Goal: Information Seeking & Learning: Find specific fact

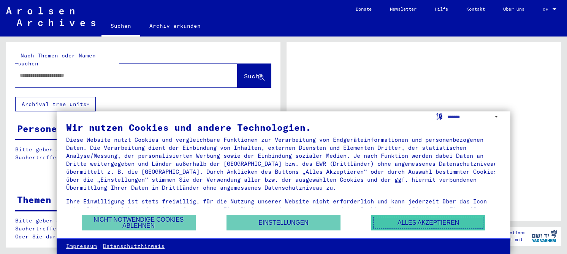
click at [441, 224] on button "Alles akzeptieren" at bounding box center [428, 223] width 114 height 16
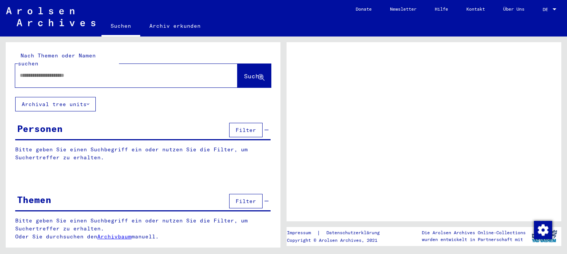
click at [99, 71] on input "text" at bounding box center [120, 75] width 200 height 8
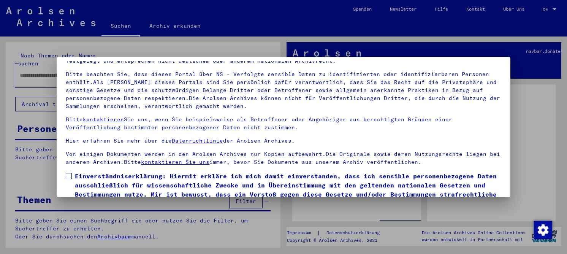
scroll to position [38, 0]
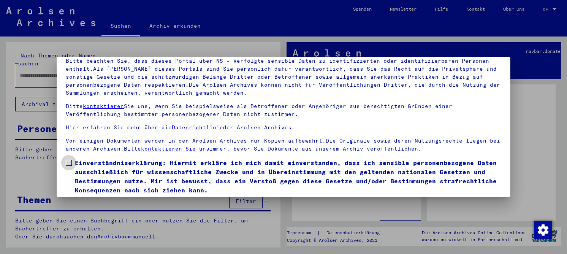
click at [100, 165] on span "Einverständniserklärung: Hiermit erkläre ich mich damit einverstanden, dass ich…" at bounding box center [288, 176] width 426 height 36
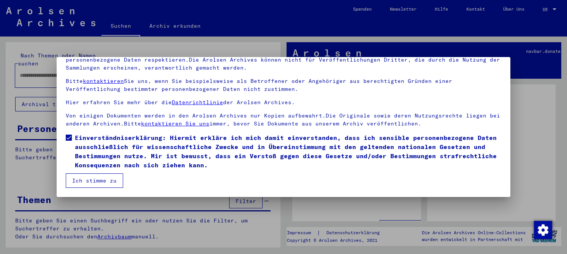
drag, startPoint x: 87, startPoint y: 180, endPoint x: 74, endPoint y: 162, distance: 22.0
click at [86, 180] on button "Ich stimme zu" at bounding box center [94, 180] width 57 height 14
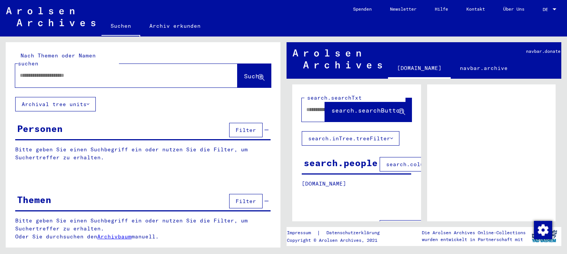
click at [62, 71] on input "text" at bounding box center [120, 75] width 200 height 8
type input "*********"
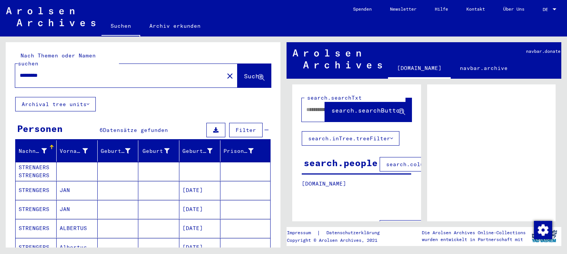
click at [36, 181] on mat-cell "STRENGERS" at bounding box center [36, 190] width 41 height 19
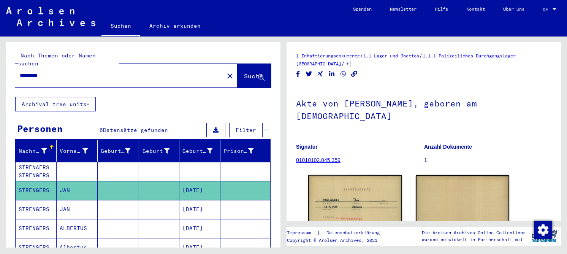
click at [200, 203] on mat-cell "[DATE]" at bounding box center [199, 209] width 41 height 19
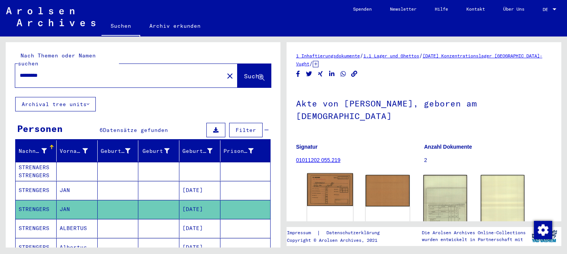
click at [338, 178] on img at bounding box center [330, 189] width 46 height 33
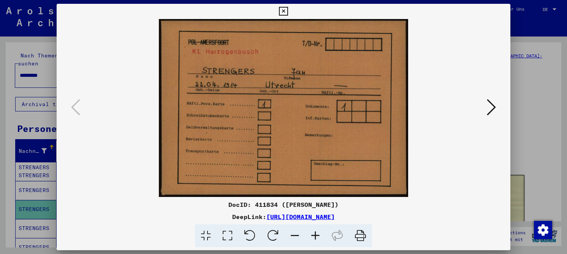
click at [224, 231] on icon at bounding box center [228, 235] width 22 height 23
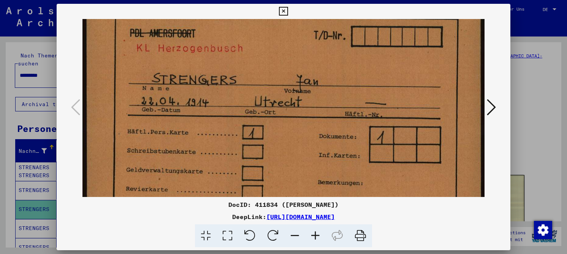
scroll to position [35, 0]
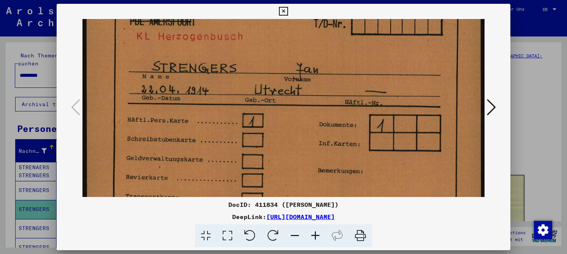
drag, startPoint x: 393, startPoint y: 130, endPoint x: 384, endPoint y: 95, distance: 36.0
click at [384, 95] on img at bounding box center [283, 127] width 402 height 287
click at [488, 104] on icon at bounding box center [491, 107] width 9 height 18
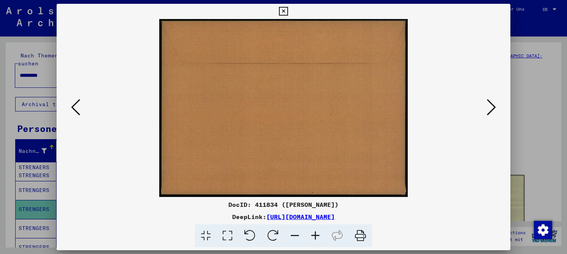
scroll to position [0, 0]
click at [488, 104] on icon at bounding box center [491, 107] width 9 height 18
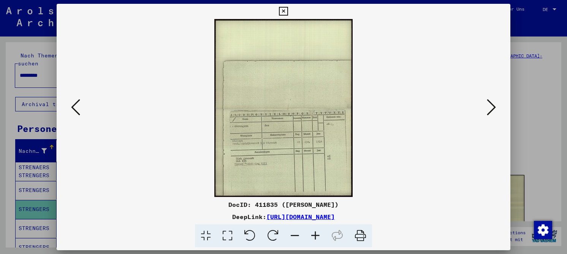
click at [230, 237] on icon at bounding box center [228, 235] width 22 height 23
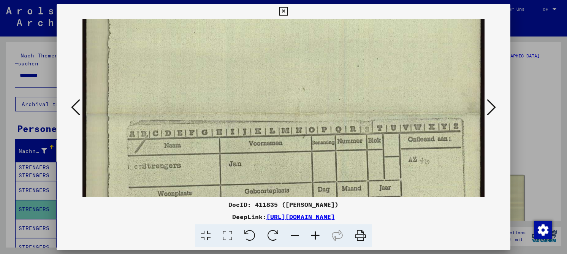
drag, startPoint x: 226, startPoint y: 171, endPoint x: 216, endPoint y: 11, distance: 160.7
click at [216, 11] on div "DocID: 411835 ([PERSON_NAME]) DeepLink: [URL][DOMAIN_NAME]" at bounding box center [284, 126] width 454 height 244
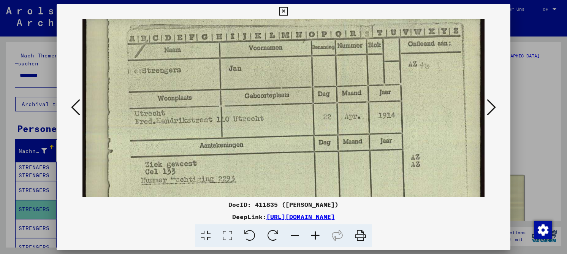
drag, startPoint x: 219, startPoint y: 112, endPoint x: 203, endPoint y: 52, distance: 62.0
click at [203, 40] on img at bounding box center [283, 17] width 402 height 515
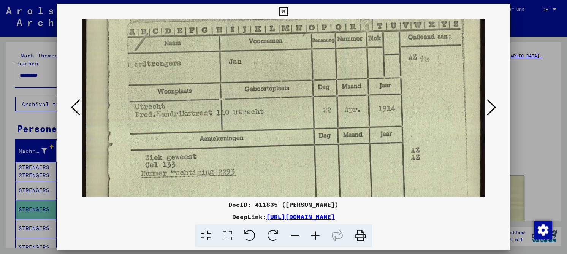
scroll to position [268, 0]
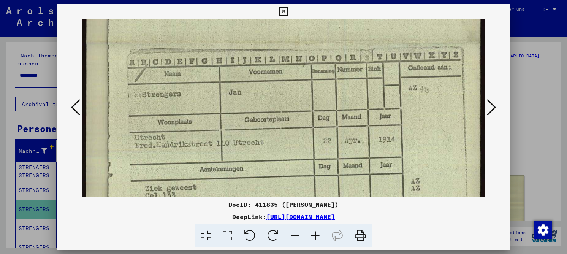
drag, startPoint x: 231, startPoint y: 95, endPoint x: 219, endPoint y: 119, distance: 26.2
click at [219, 119] on img at bounding box center [283, 41] width 402 height 515
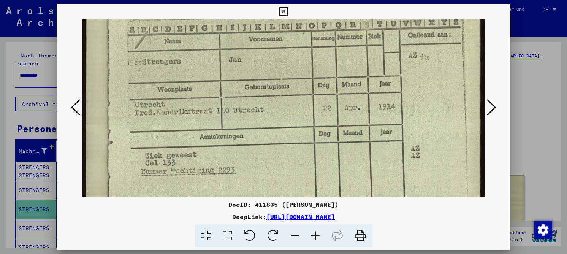
drag, startPoint x: 219, startPoint y: 116, endPoint x: 215, endPoint y: 83, distance: 32.9
click at [215, 83] on img at bounding box center [283, 8] width 402 height 515
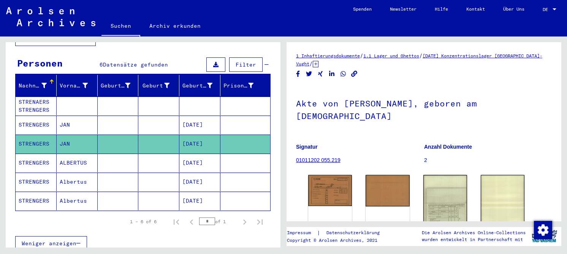
scroll to position [0, 0]
